Goal: Task Accomplishment & Management: Use online tool/utility

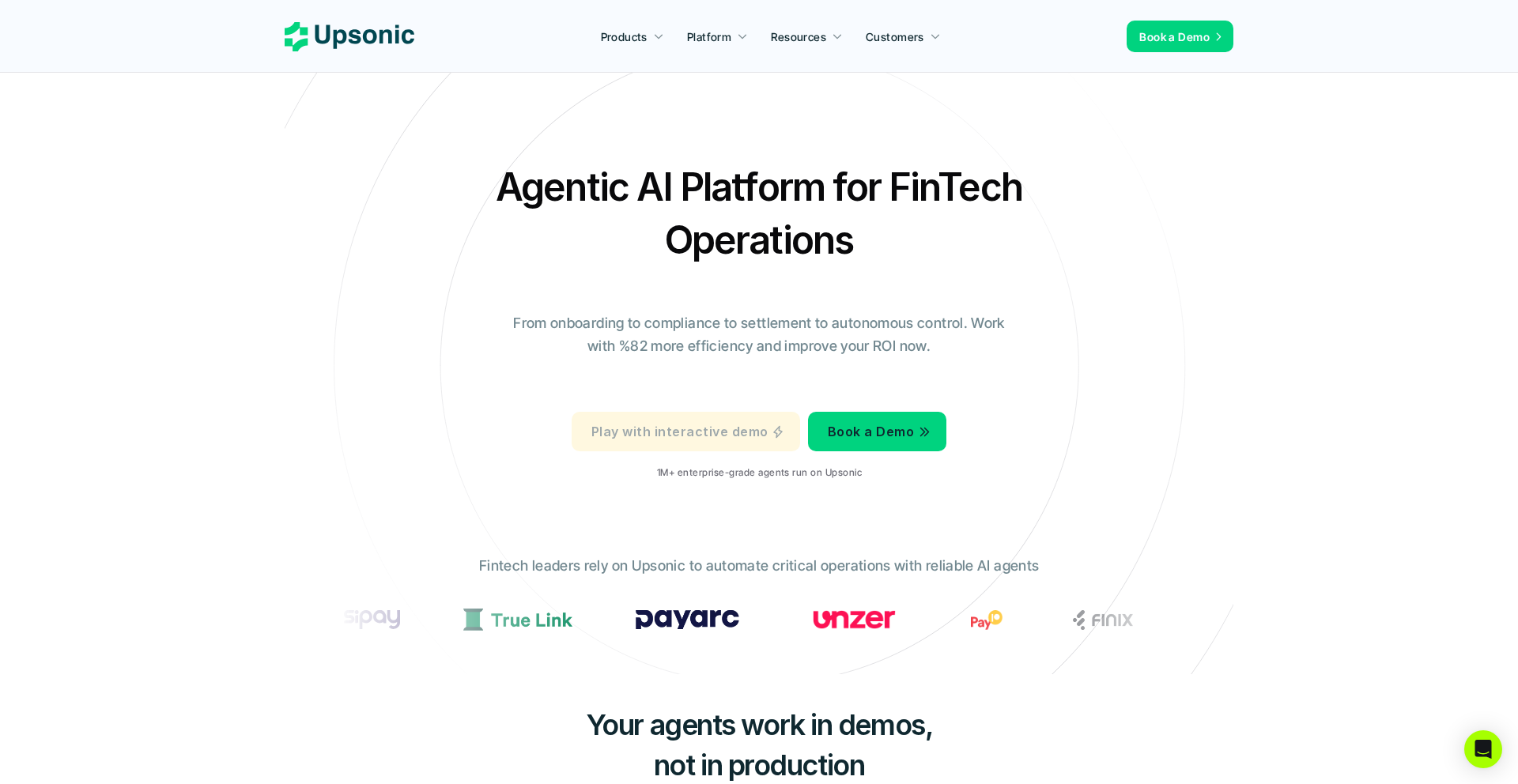
click at [695, 421] on p "Play with interactive demo" at bounding box center [679, 432] width 176 height 23
click at [644, 421] on p "Play with interactive demo" at bounding box center [679, 432] width 176 height 23
click at [640, 421] on p "Play with interactive demo" at bounding box center [679, 432] width 176 height 23
